Goal: Transaction & Acquisition: Purchase product/service

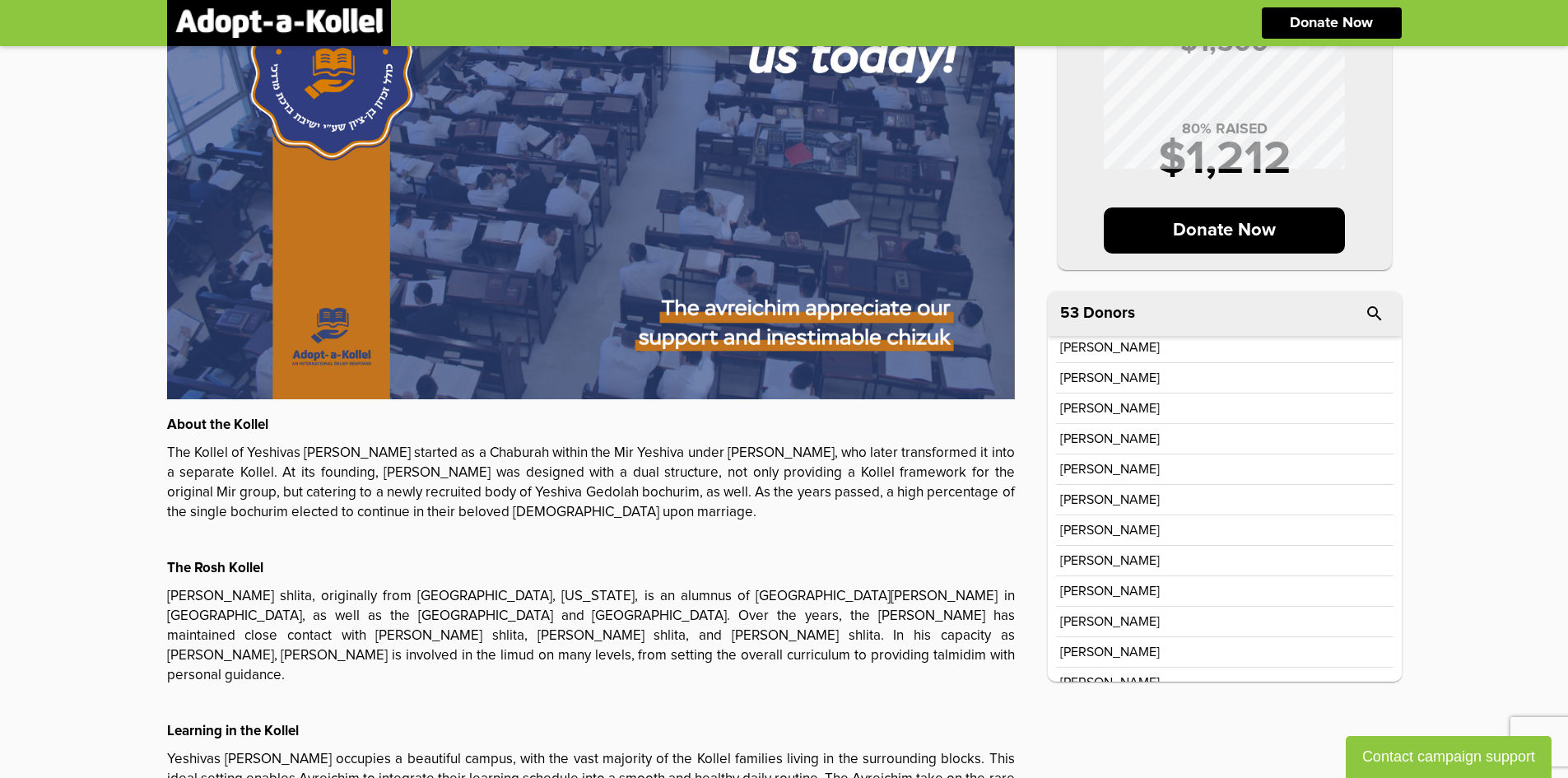
scroll to position [310, 0]
click at [34, 481] on div "MONTHLY GOAL $ 1,500 80 % RAISED $ 1,212 Donate Now About the Kollel The Kollel…" at bounding box center [784, 380] width 1568 height 997
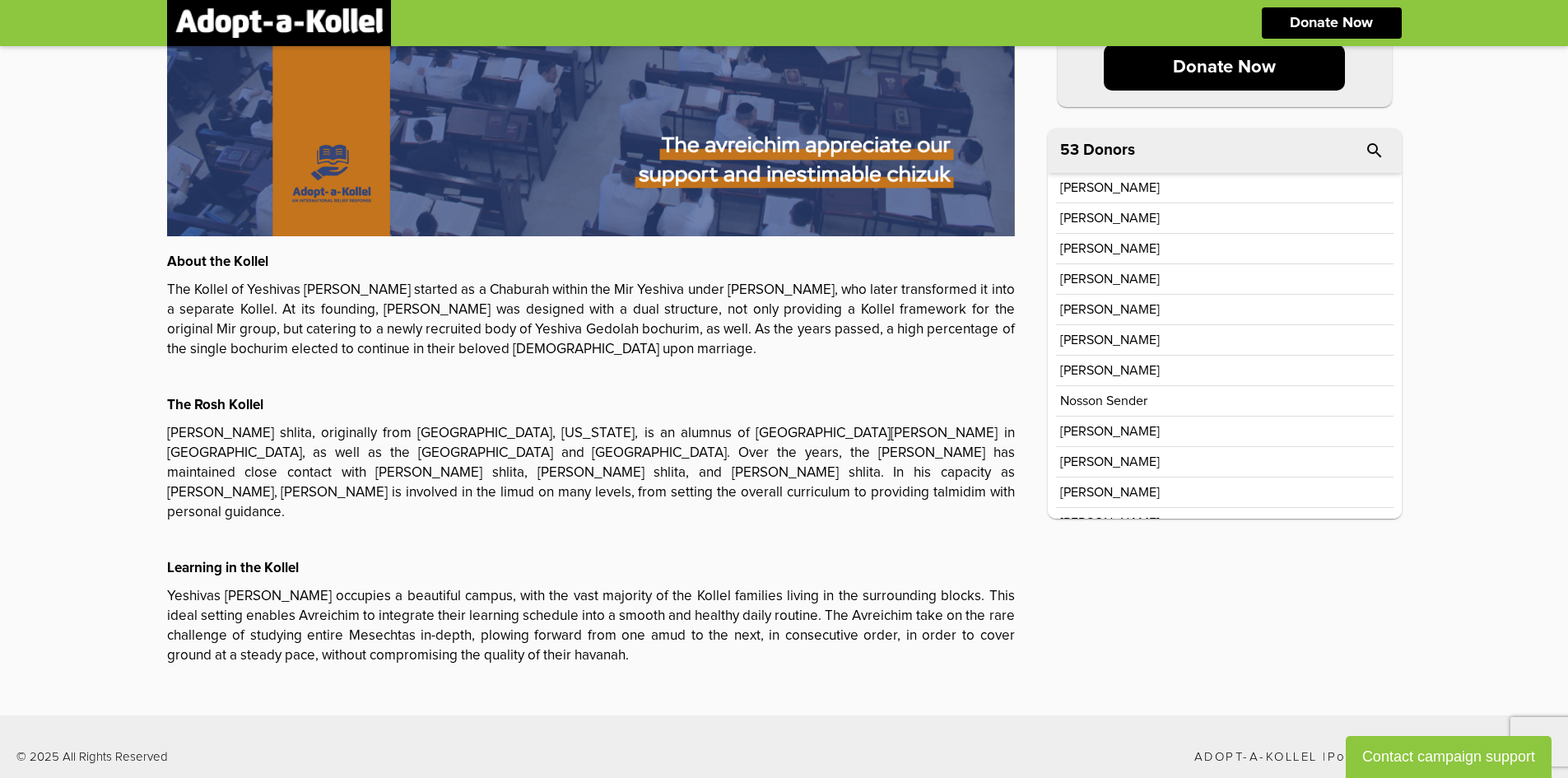
scroll to position [0, 0]
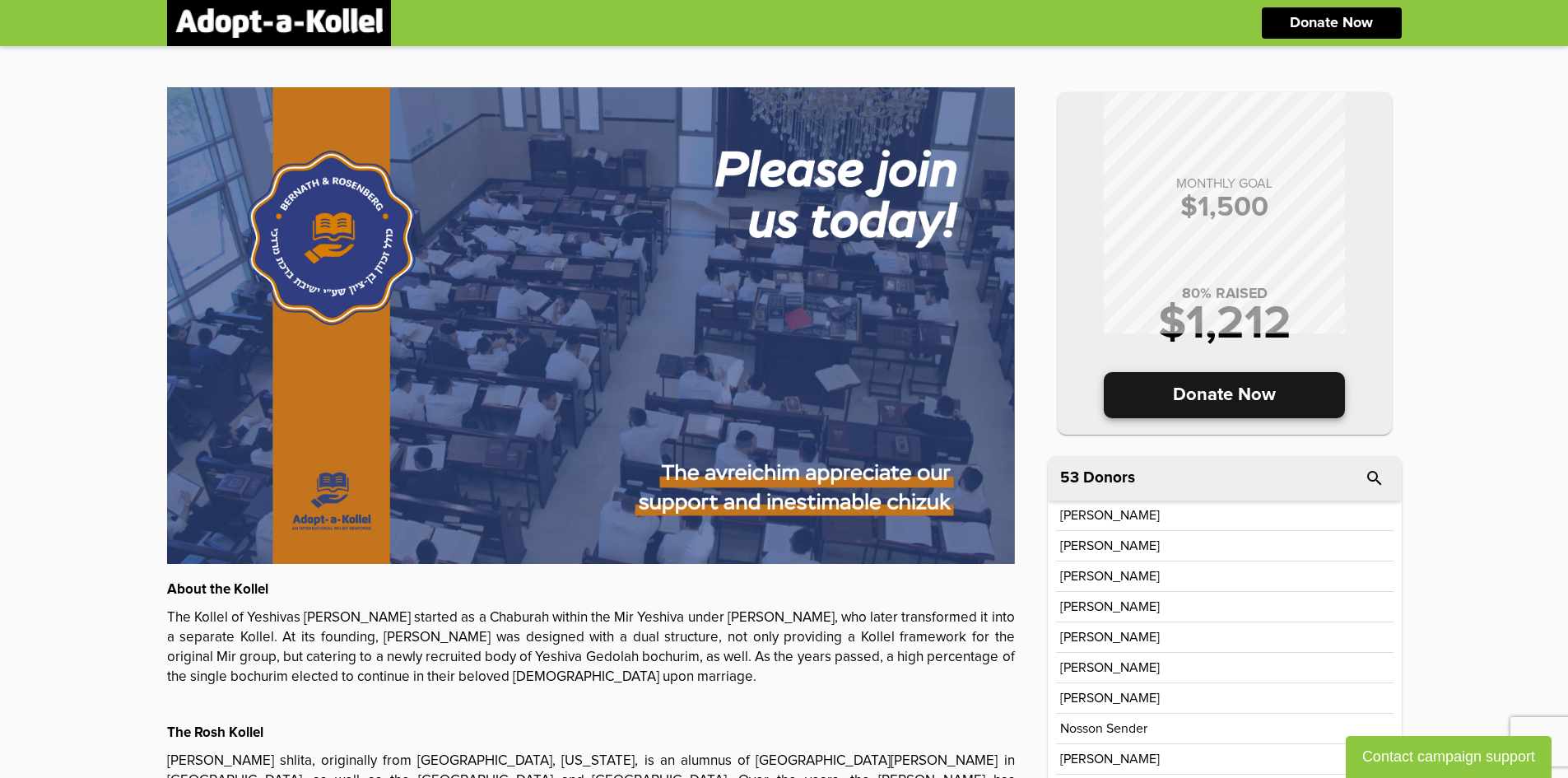
click at [1188, 404] on p "Donate Now" at bounding box center [1225, 395] width 242 height 46
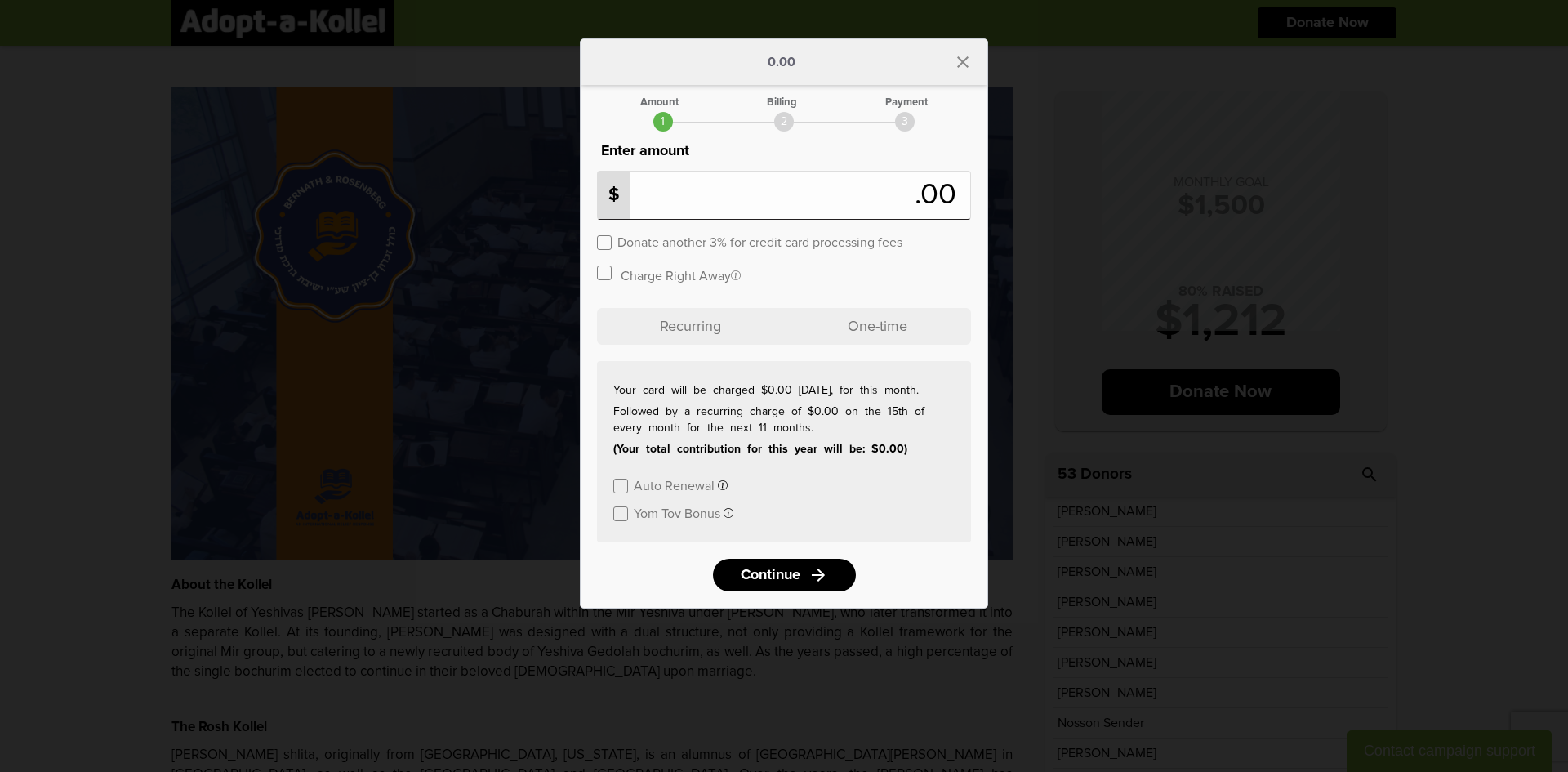
click at [868, 324] on p "One-time" at bounding box center [877, 327] width 187 height 36
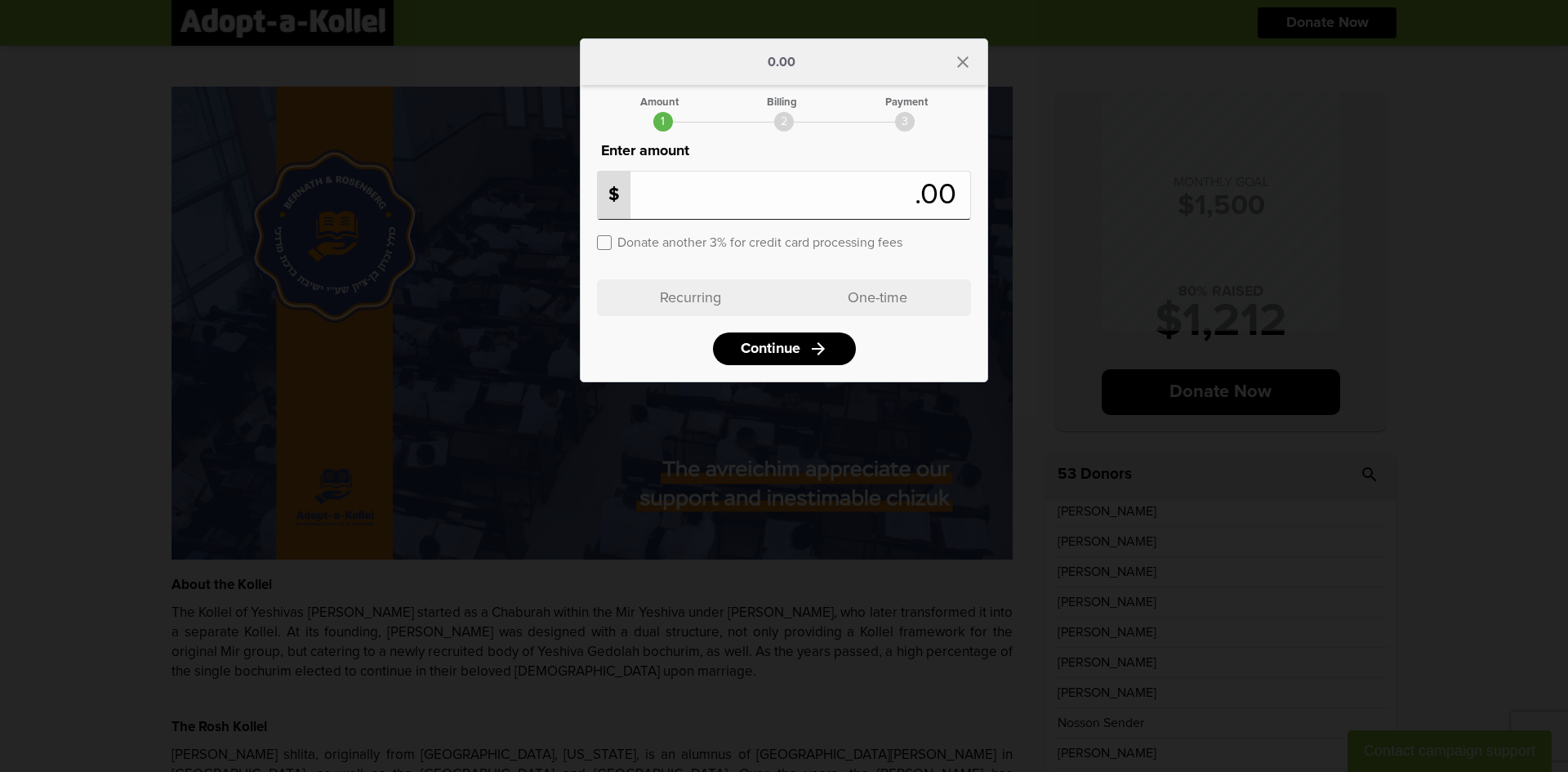
click at [665, 298] on p "Recurring" at bounding box center [689, 298] width 187 height 36
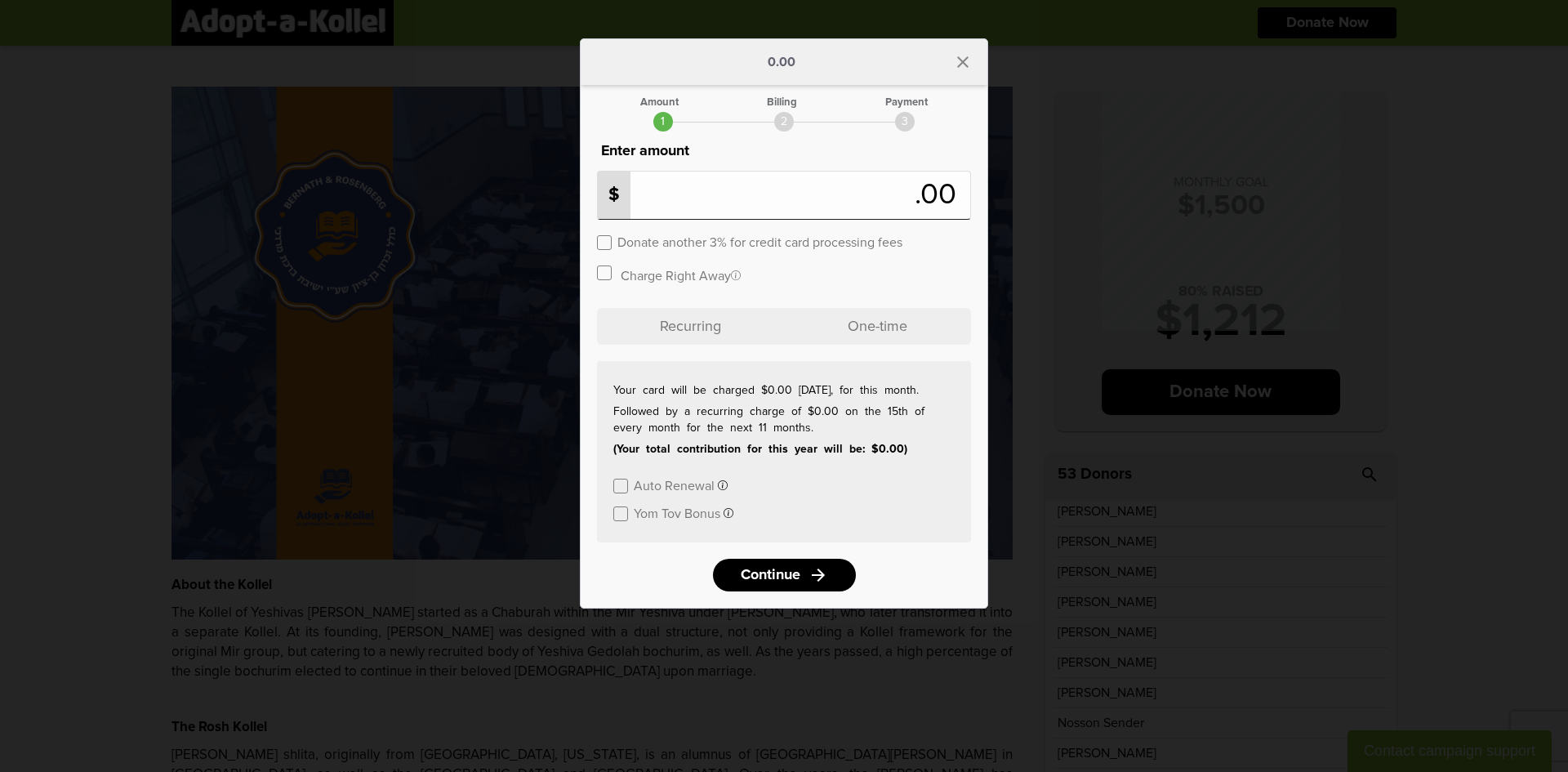
click at [709, 205] on input "number" at bounding box center [759, 195] width 311 height 36
type input "*"
click at [613, 237] on div "Donate another 3% for credit card processing fees" at bounding box center [783, 241] width 374 height 45
click at [611, 240] on div "Donate another 3% for credit card processing fees" at bounding box center [783, 241] width 374 height 45
click at [610, 245] on label at bounding box center [603, 242] width 15 height 15
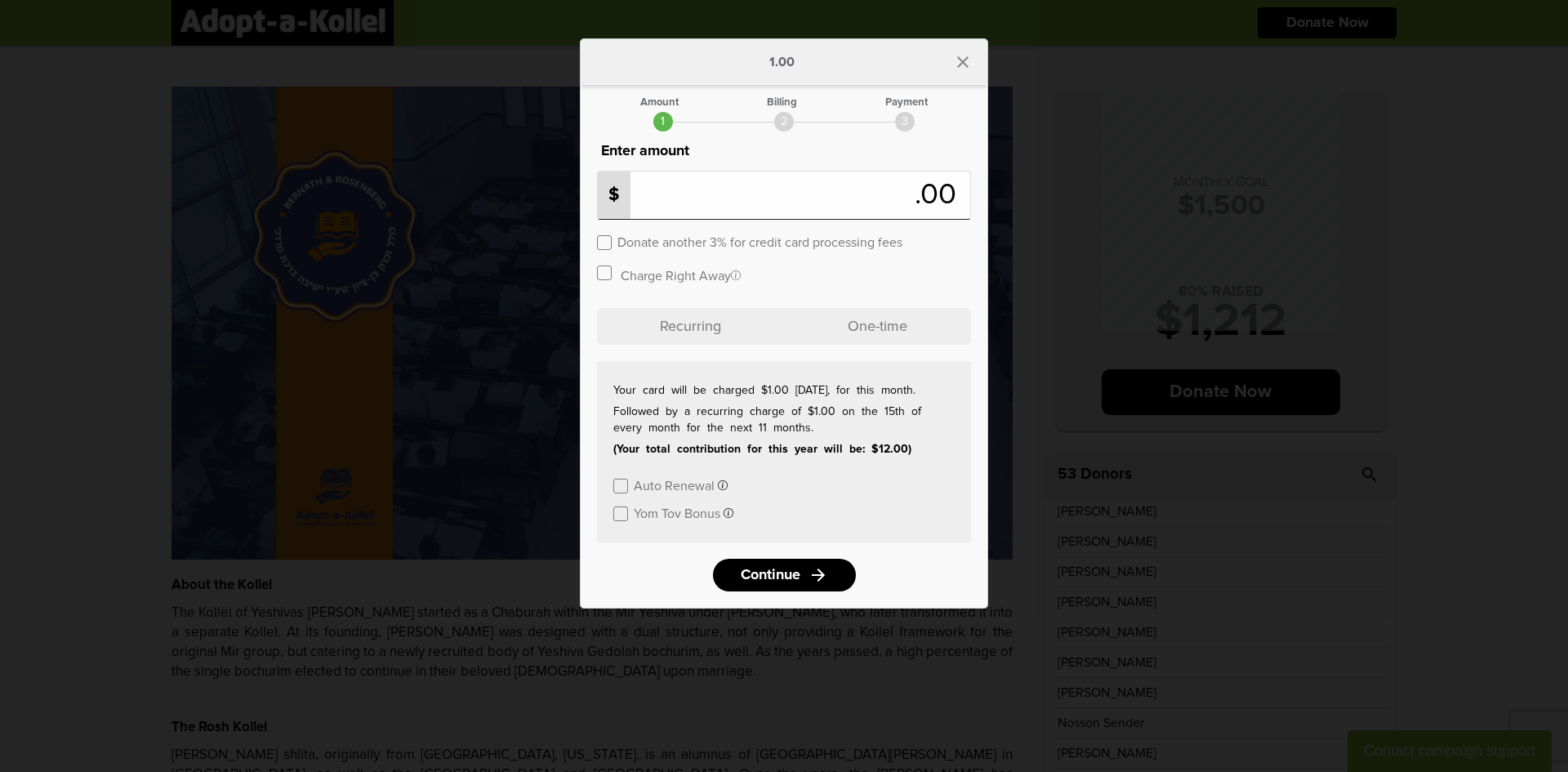
click at [855, 324] on p "One-time" at bounding box center [877, 327] width 187 height 36
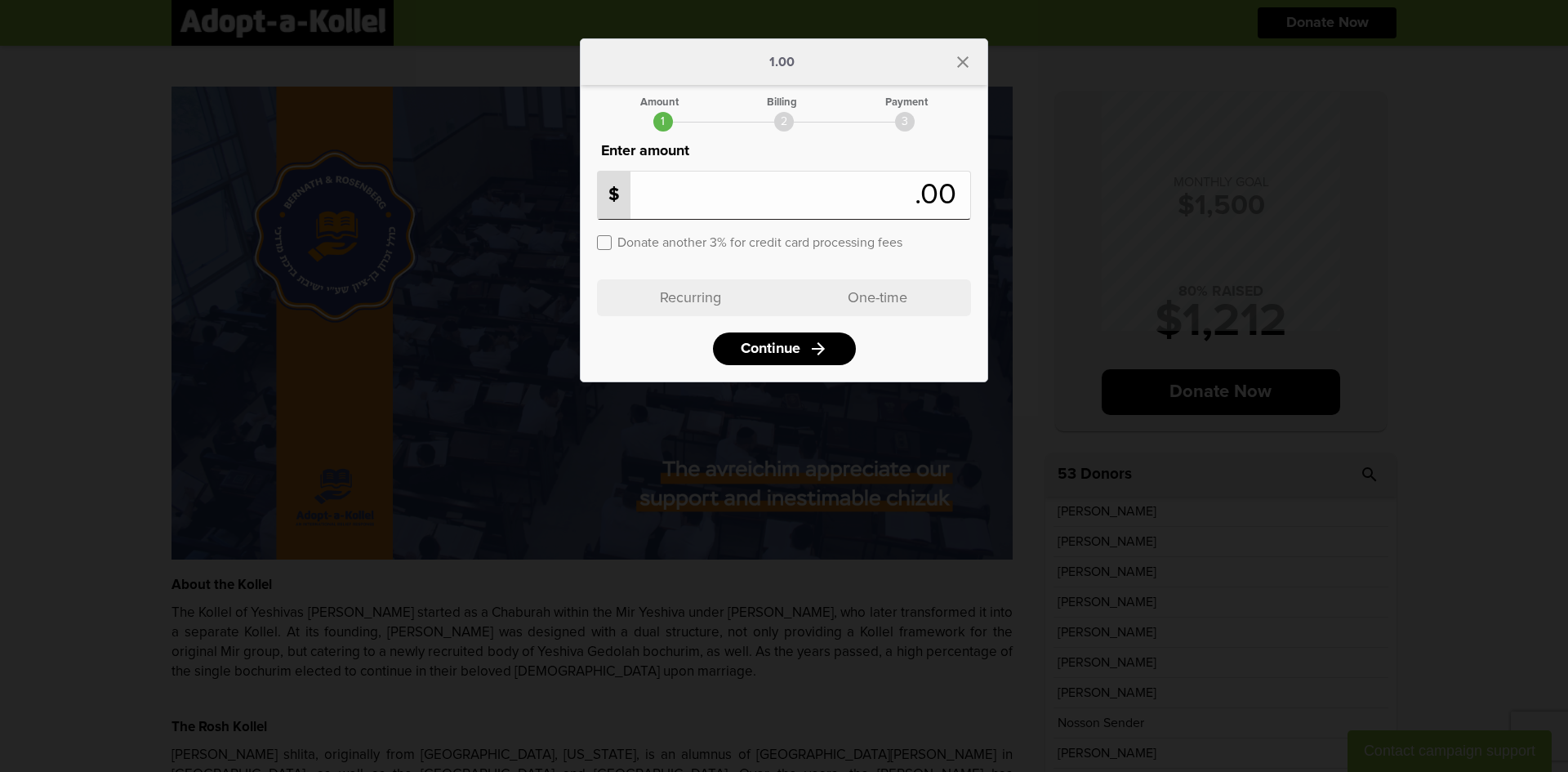
click at [699, 284] on p "Recurring" at bounding box center [689, 298] width 187 height 36
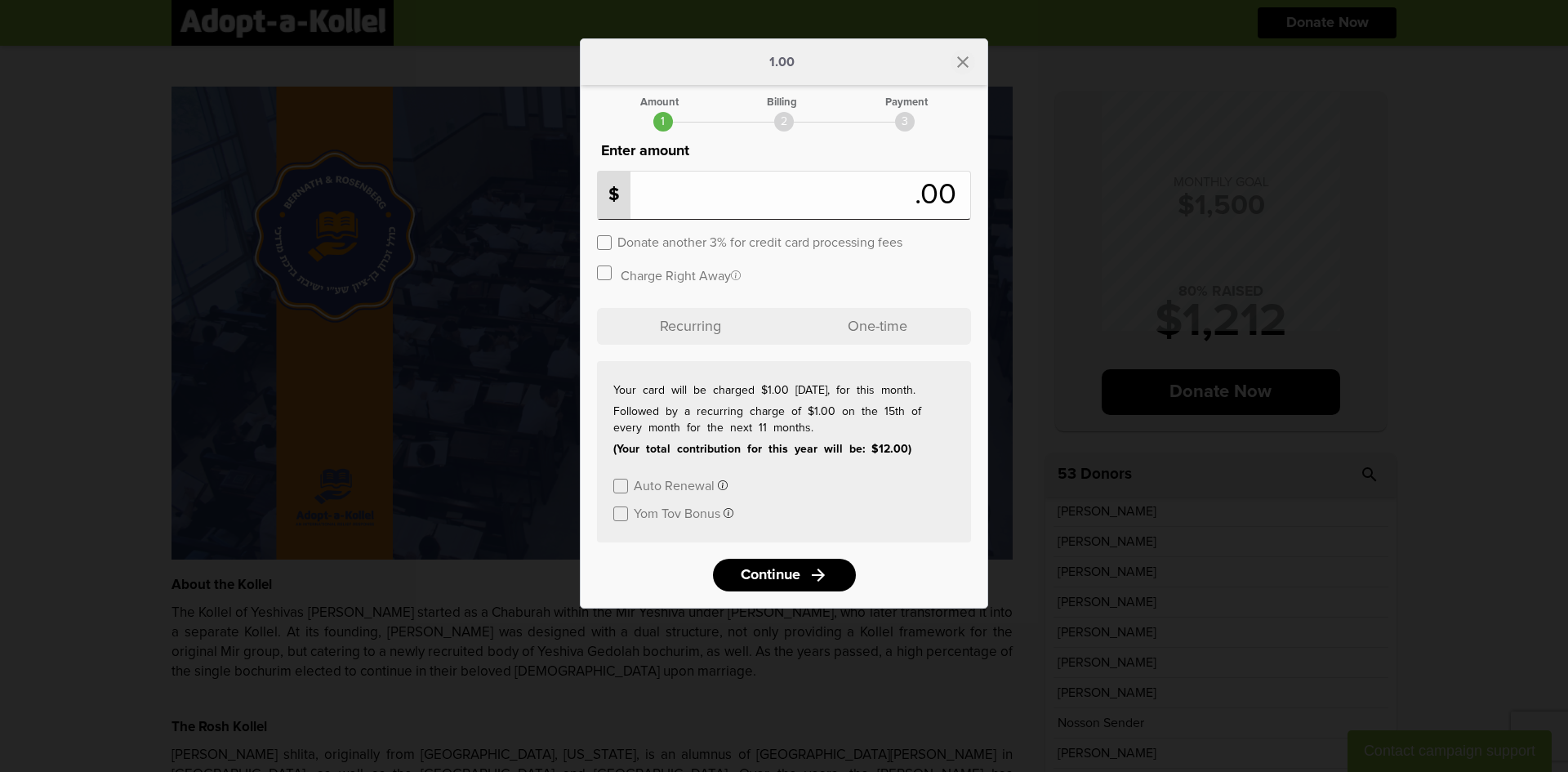
click at [959, 61] on icon "close" at bounding box center [962, 62] width 20 height 20
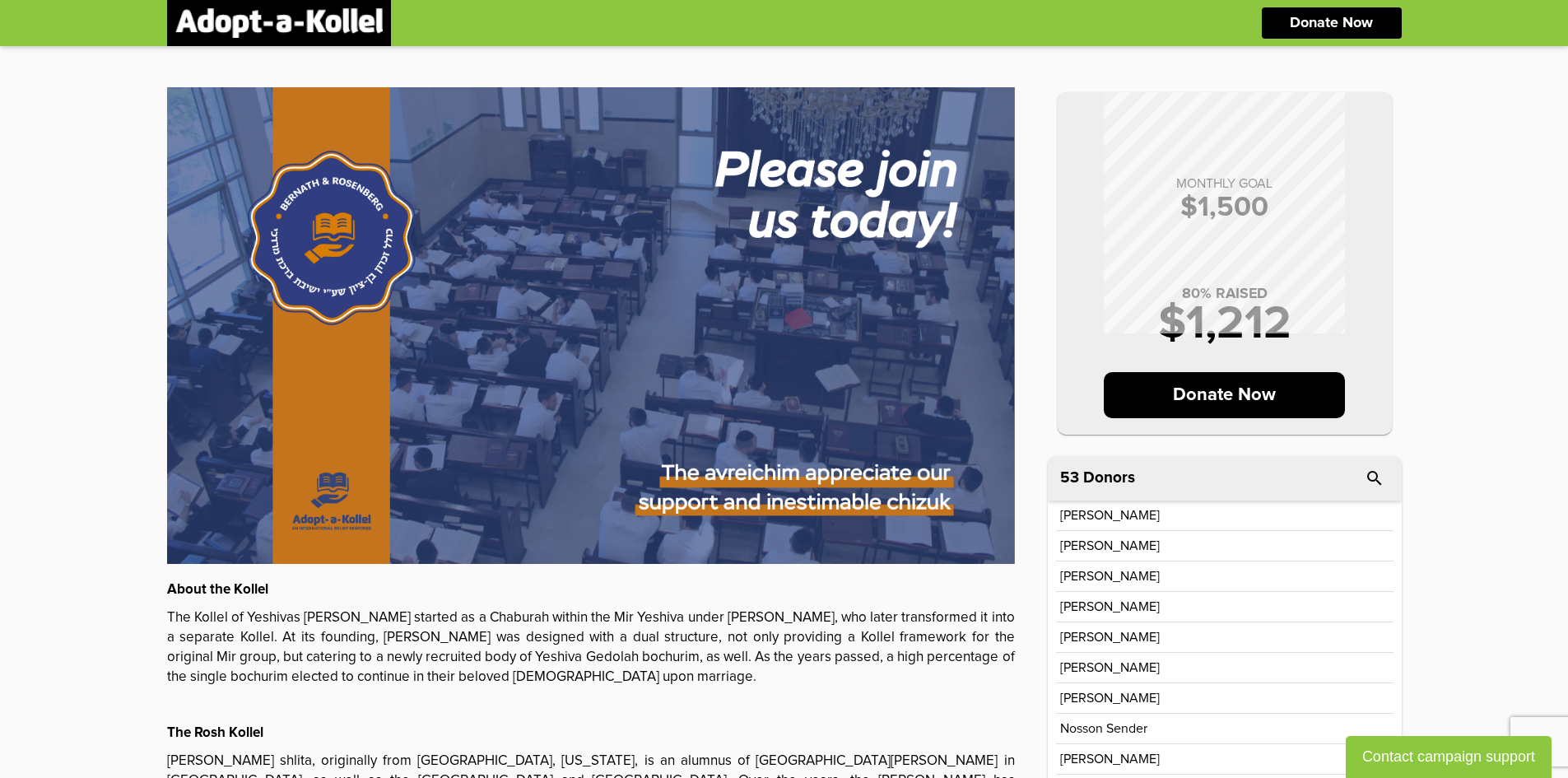
scroll to position [327, 0]
